Goal: Task Accomplishment & Management: Use online tool/utility

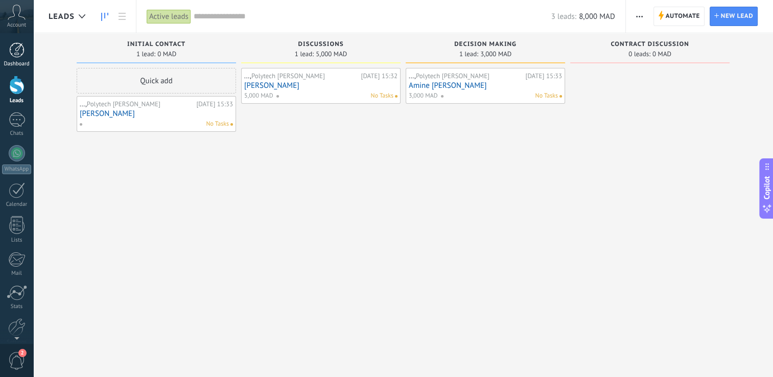
click at [11, 47] on div at bounding box center [16, 49] width 15 height 15
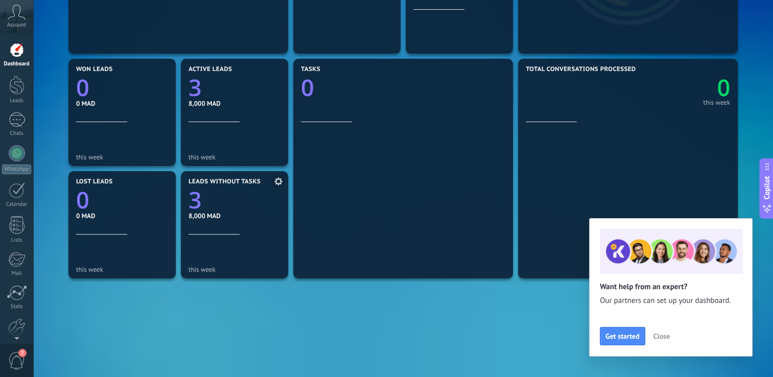
scroll to position [345, 0]
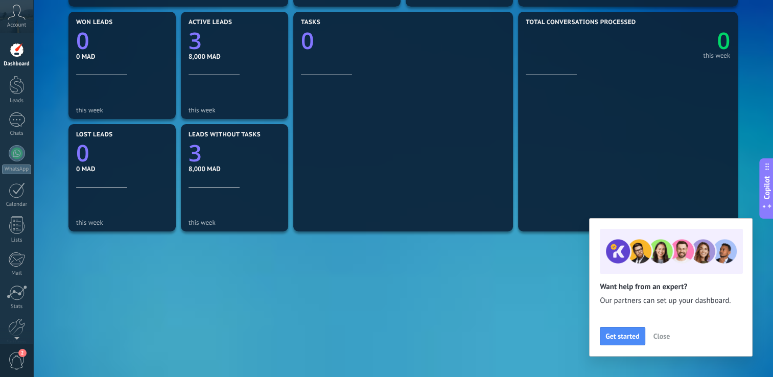
click at [655, 330] on button "Close" at bounding box center [661, 335] width 26 height 15
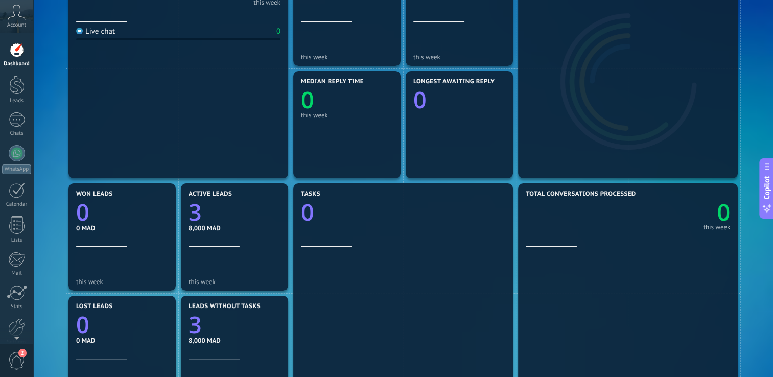
scroll to position [0, 0]
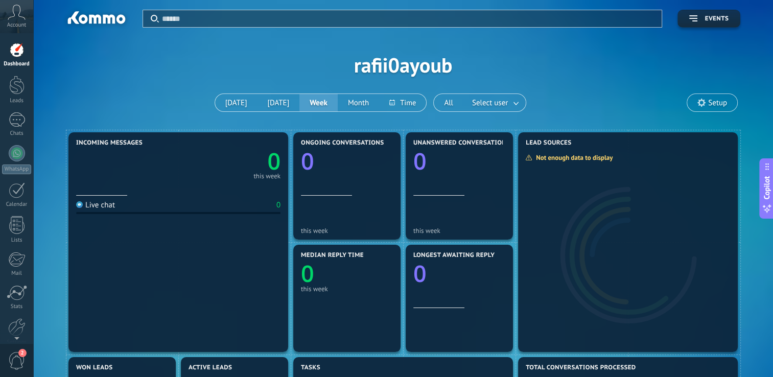
click at [699, 110] on span "Setup" at bounding box center [712, 102] width 50 height 17
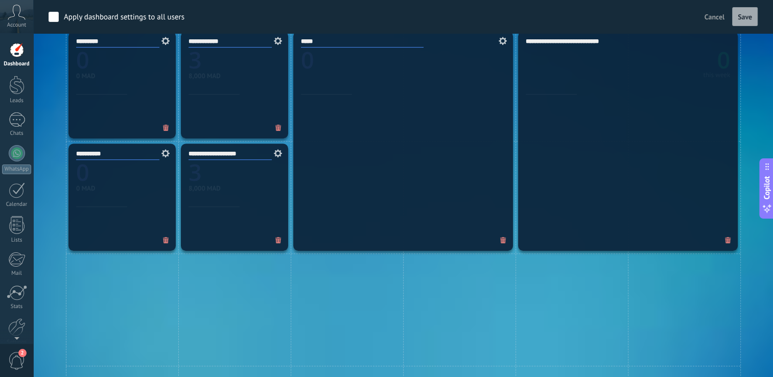
scroll to position [562, 0]
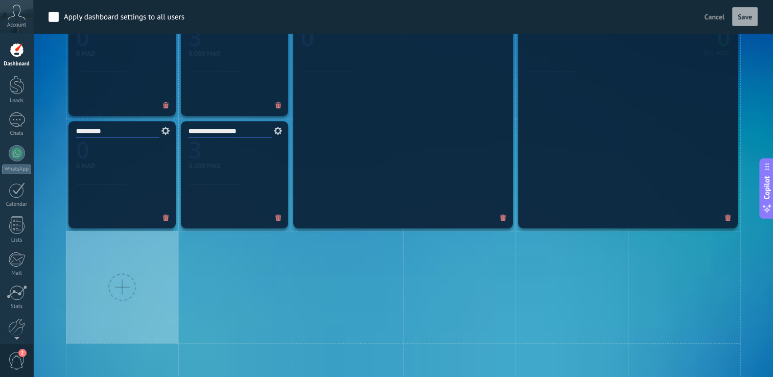
click at [107, 287] on div at bounding box center [122, 287] width 112 height 112
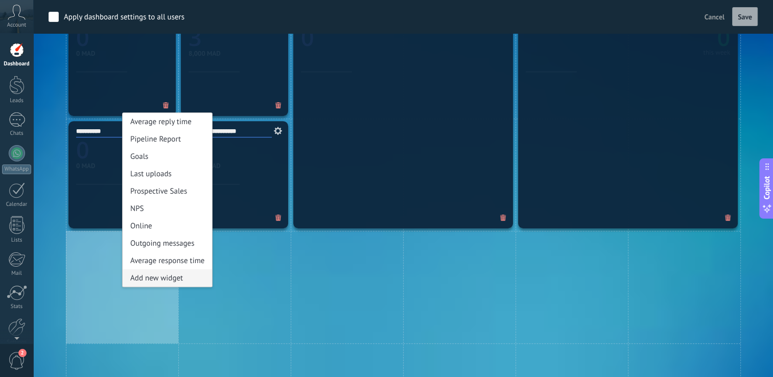
click at [170, 278] on div "Add new widget" at bounding box center [167, 277] width 89 height 17
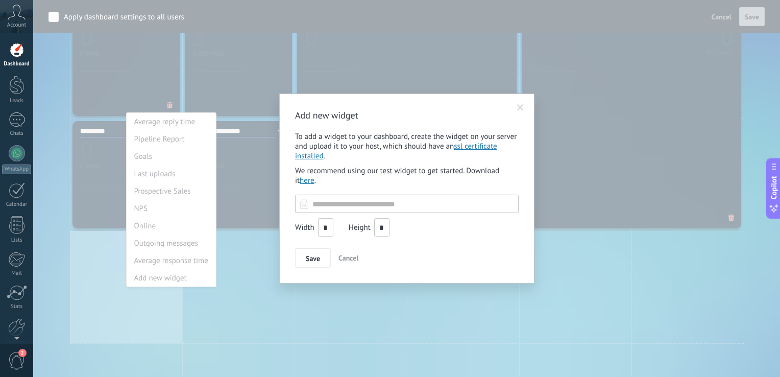
click at [353, 205] on input "text" at bounding box center [407, 204] width 224 height 18
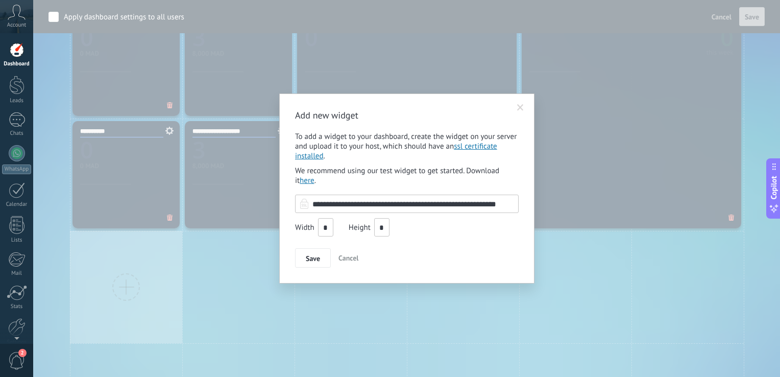
type input "**********"
click at [327, 230] on input "*" at bounding box center [325, 227] width 15 height 18
type input "*"
click at [378, 230] on input "*" at bounding box center [381, 227] width 15 height 18
type input "*"
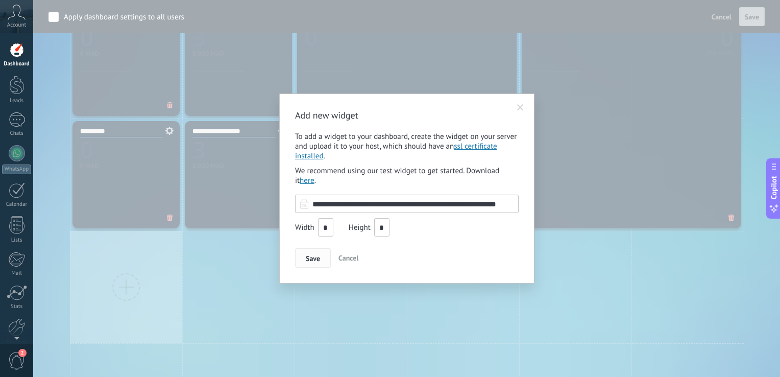
click at [316, 262] on span "Save" at bounding box center [313, 258] width 14 height 7
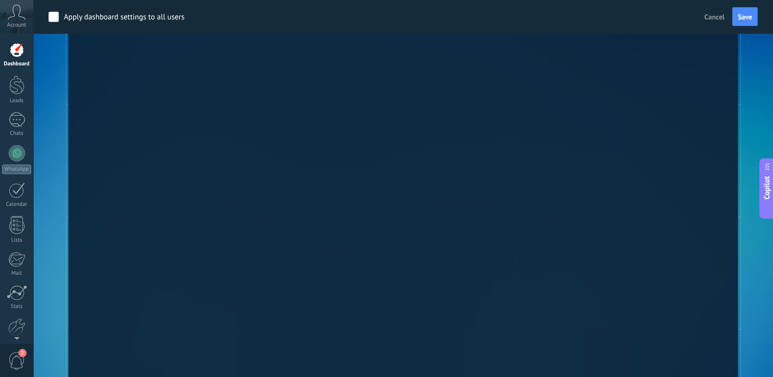
scroll to position [919, 0]
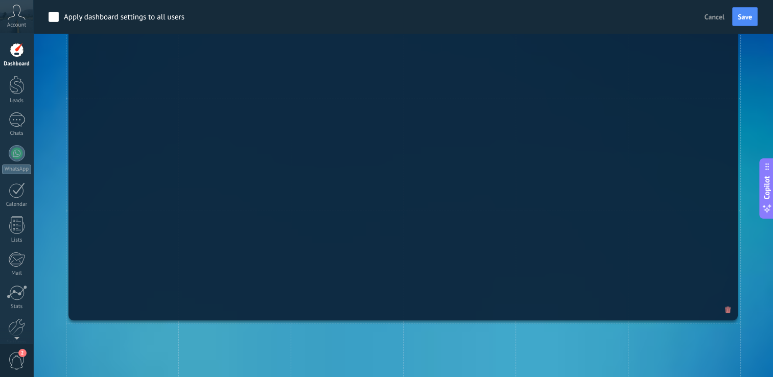
click at [731, 312] on span at bounding box center [727, 309] width 16 height 17
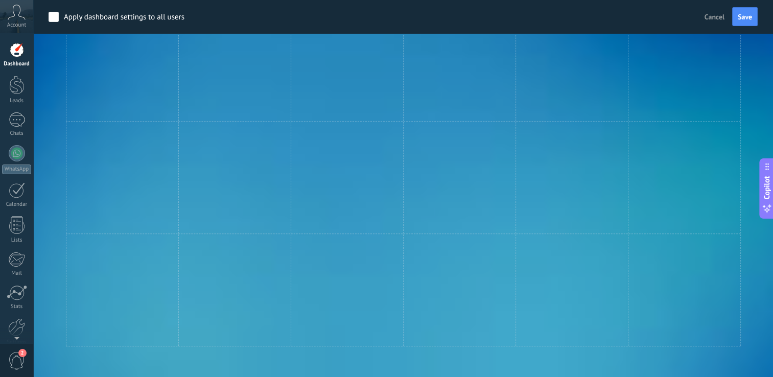
scroll to position [783, 0]
